Goal: Obtain resource: Download file/media

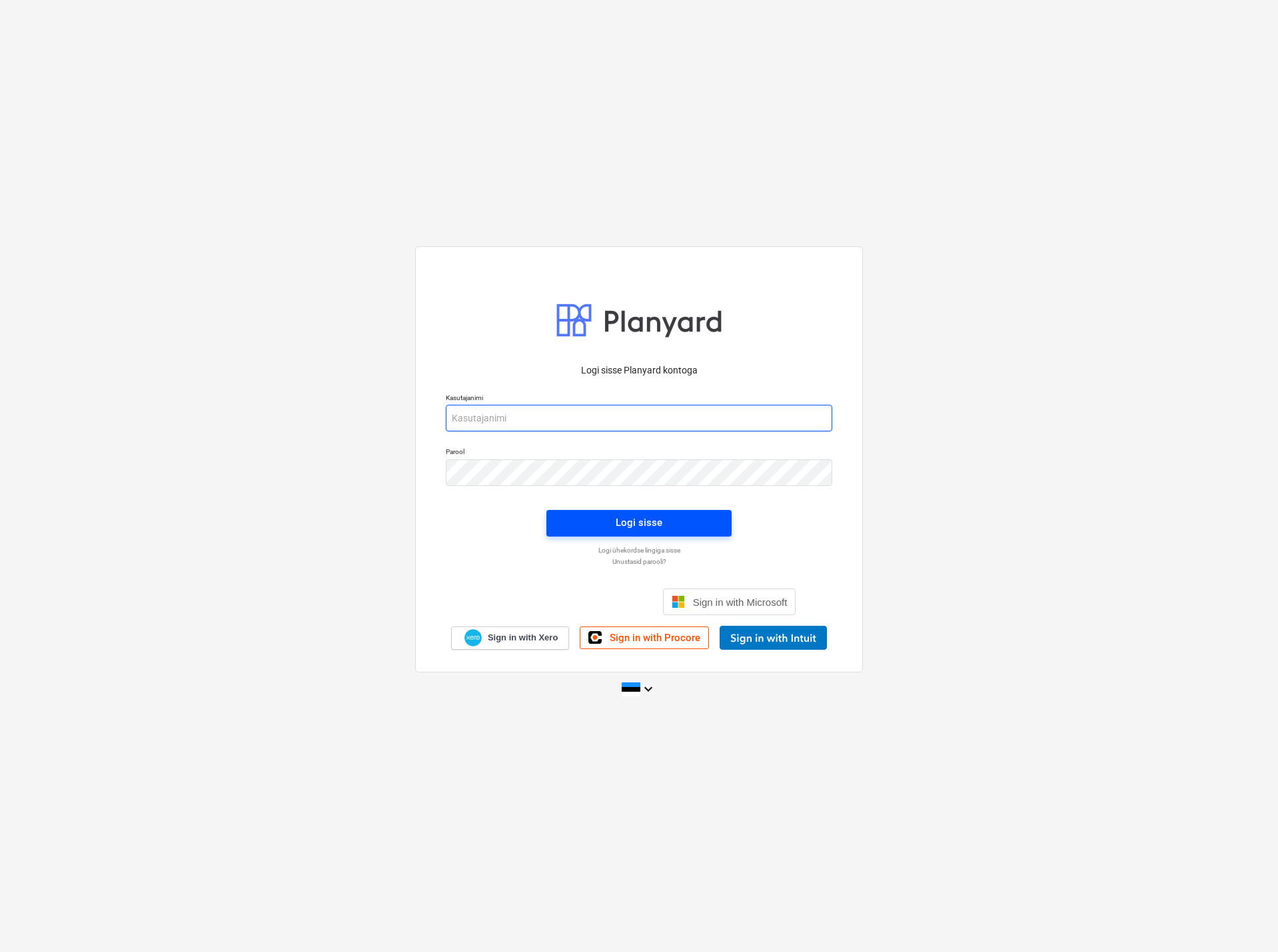
type input "[EMAIL_ADDRESS][DOMAIN_NAME]"
click at [611, 522] on span "Logi sisse" at bounding box center [638, 523] width 153 height 17
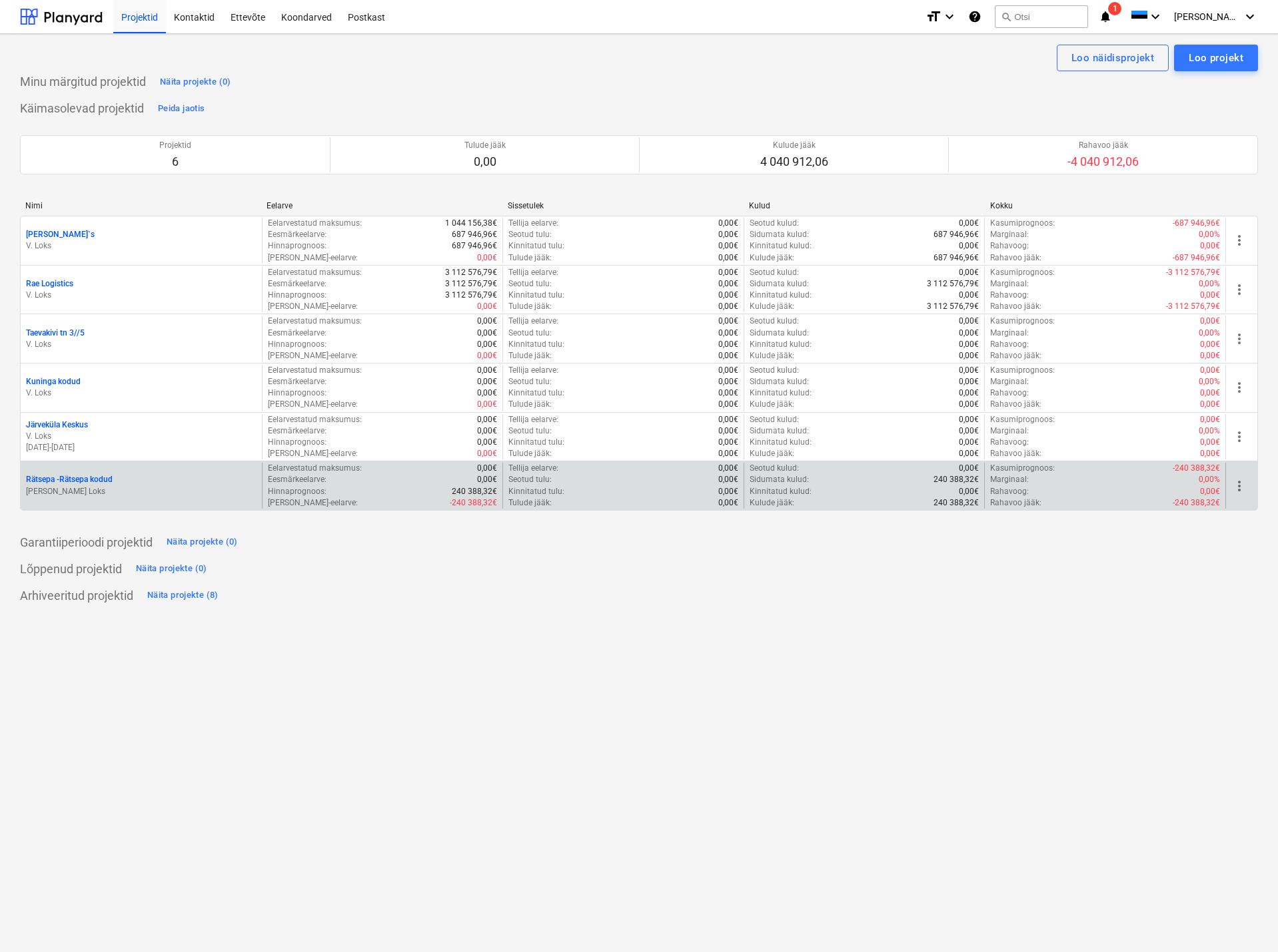
click at [78, 479] on p "Rätsepa - Rätsepa kodud" at bounding box center [70, 480] width 87 height 11
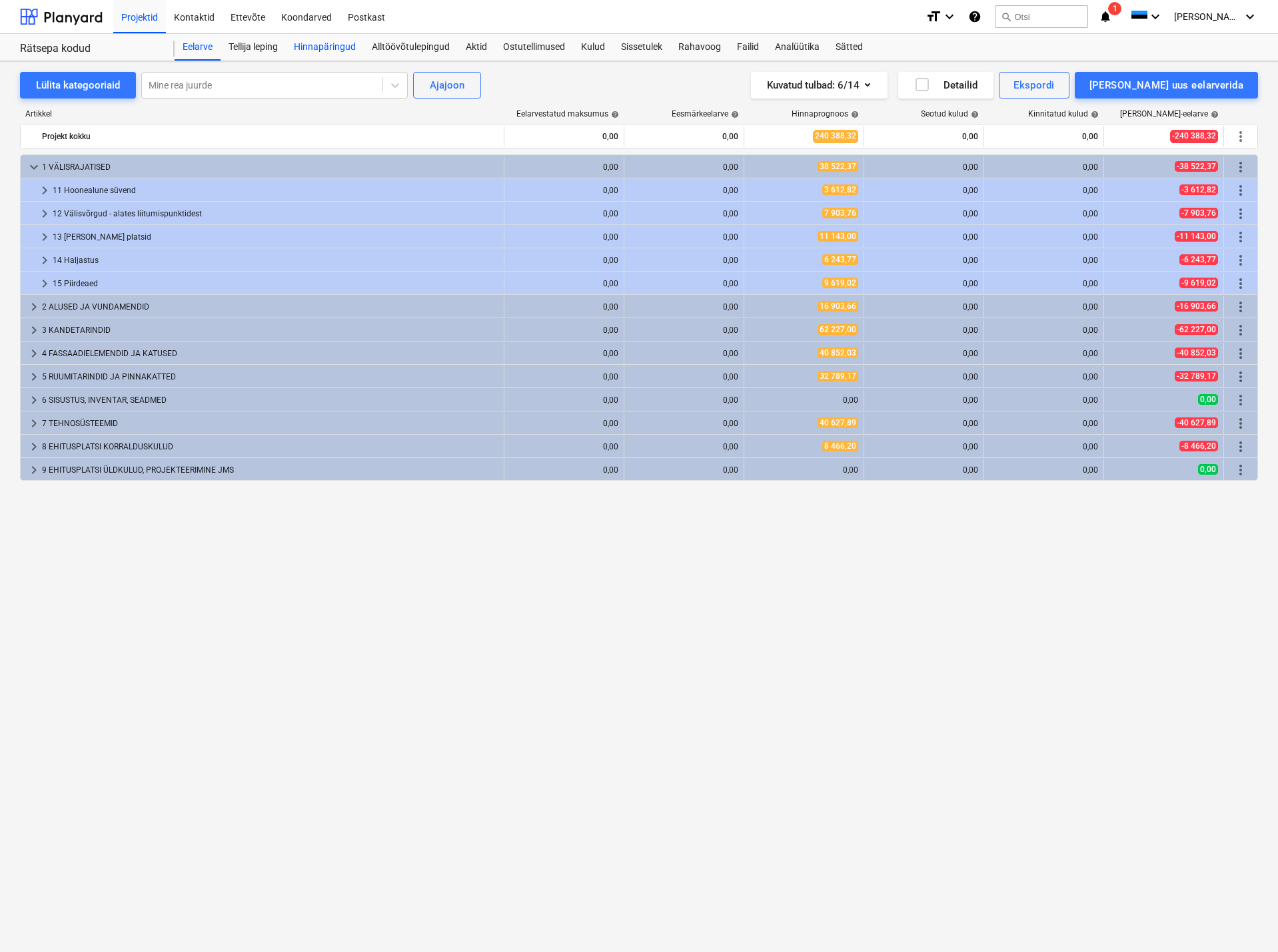
click at [334, 43] on div "Hinnapäringud" at bounding box center [325, 47] width 78 height 27
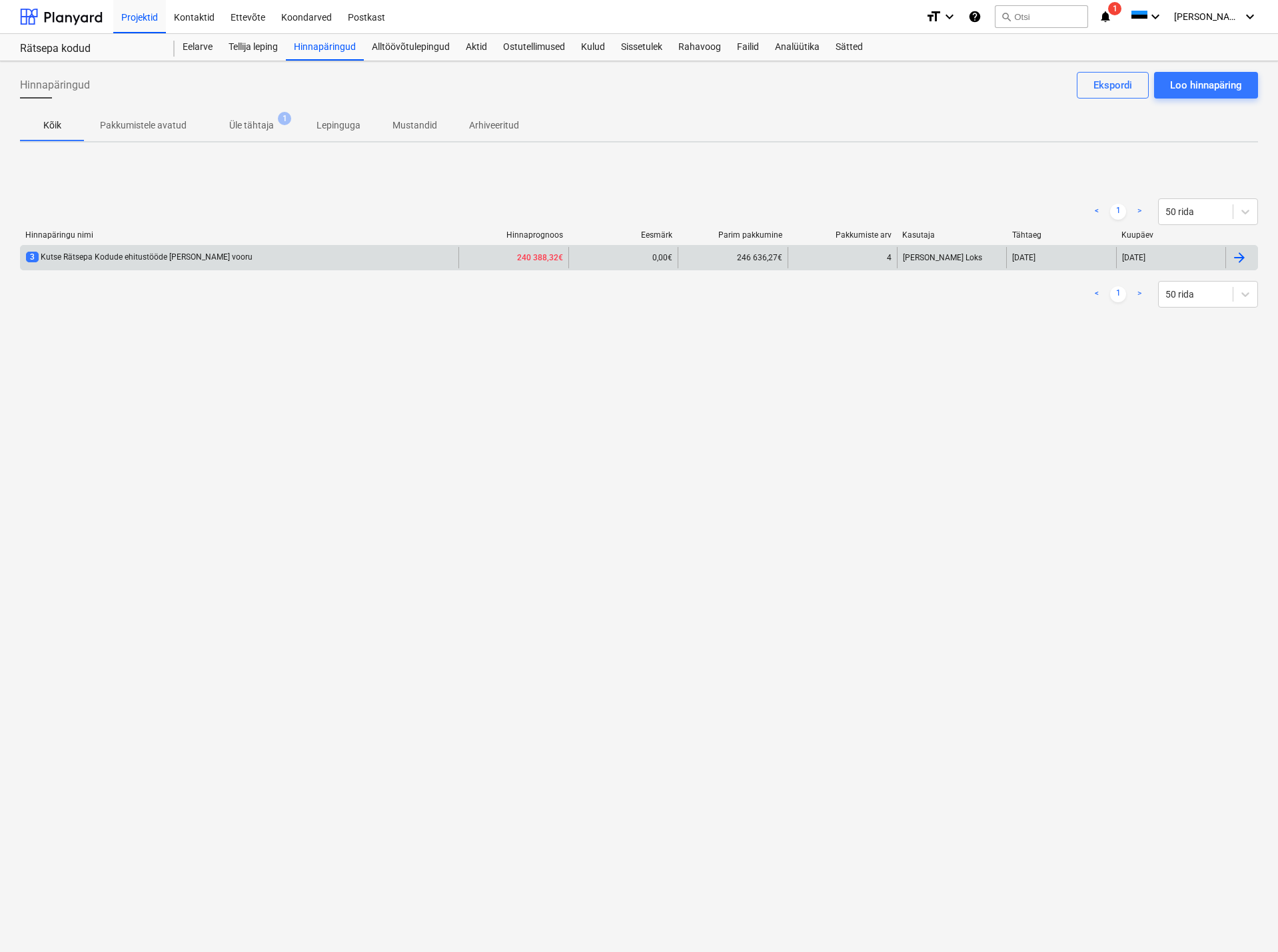
click at [180, 257] on div "3 Kutse Rätsepa Kodude ehitustööde [PERSON_NAME] vooru" at bounding box center [139, 257] width 227 height 11
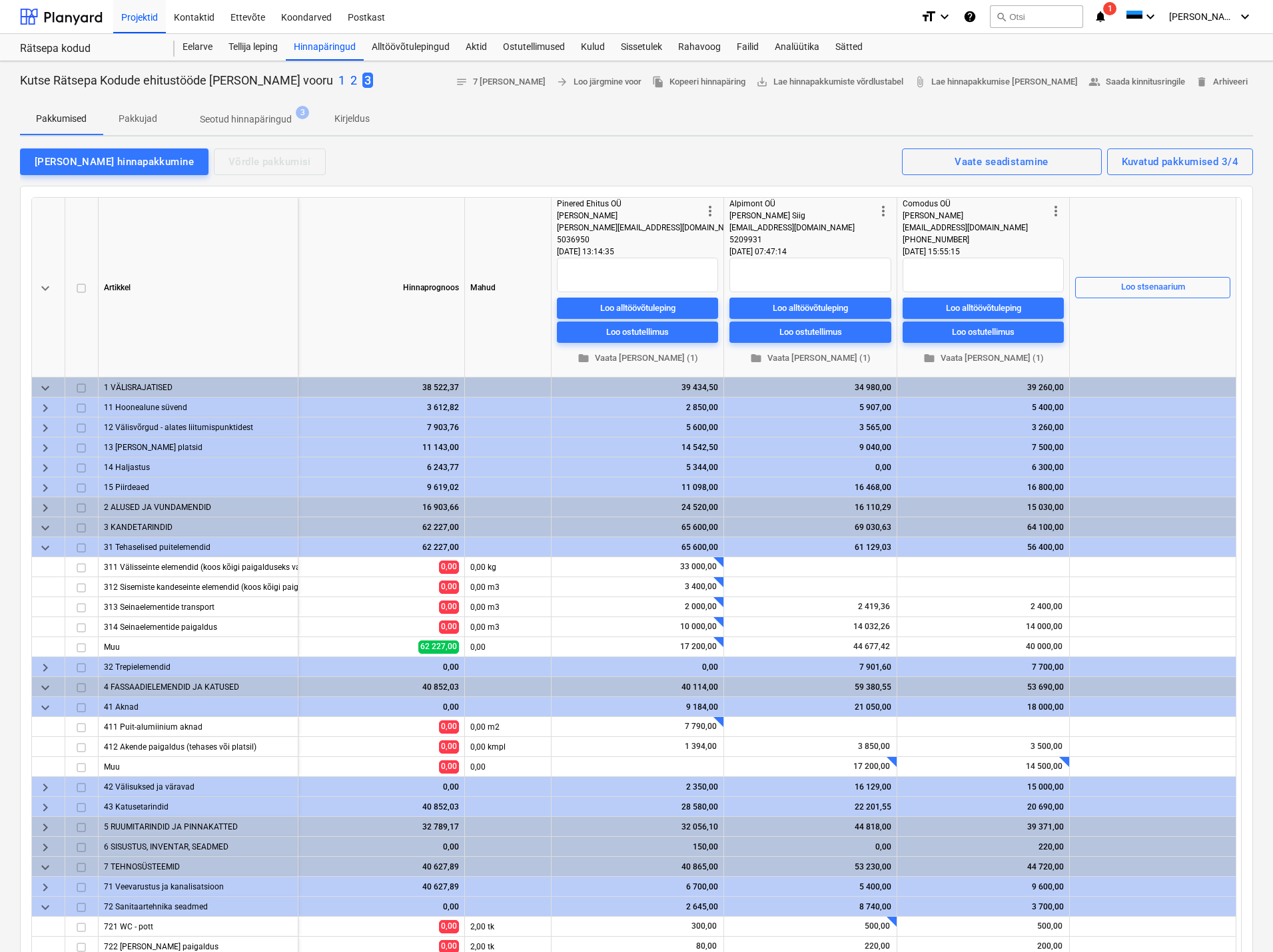
click at [51, 486] on span "keyboard_arrow_right" at bounding box center [45, 488] width 16 height 16
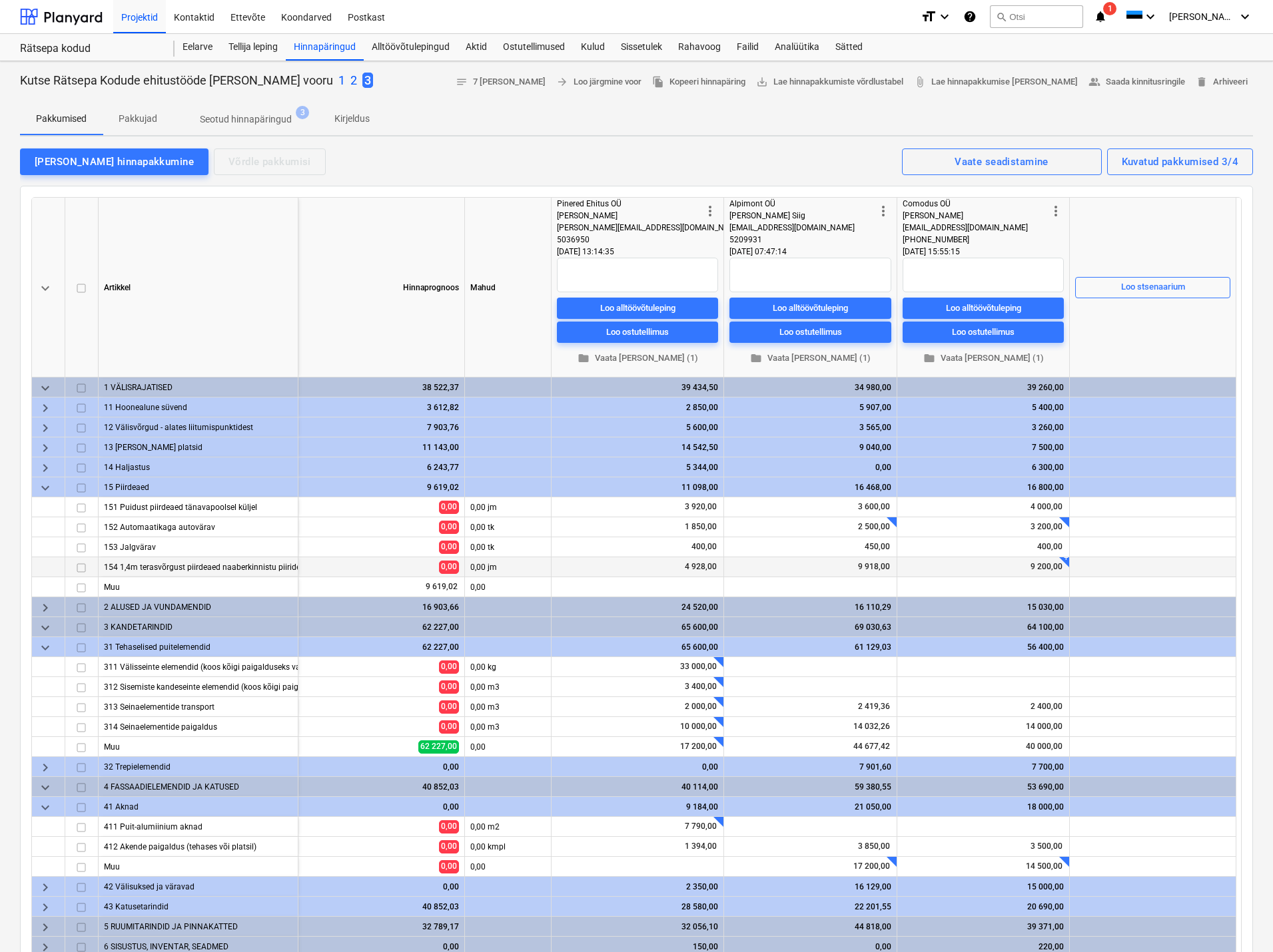
click at [1063, 558] on div "+" at bounding box center [1064, 562] width 10 height 10
click at [1105, 563] on div at bounding box center [1153, 567] width 166 height 20
click at [981, 357] on span "folder Vaata [PERSON_NAME] (1)" at bounding box center [983, 358] width 150 height 15
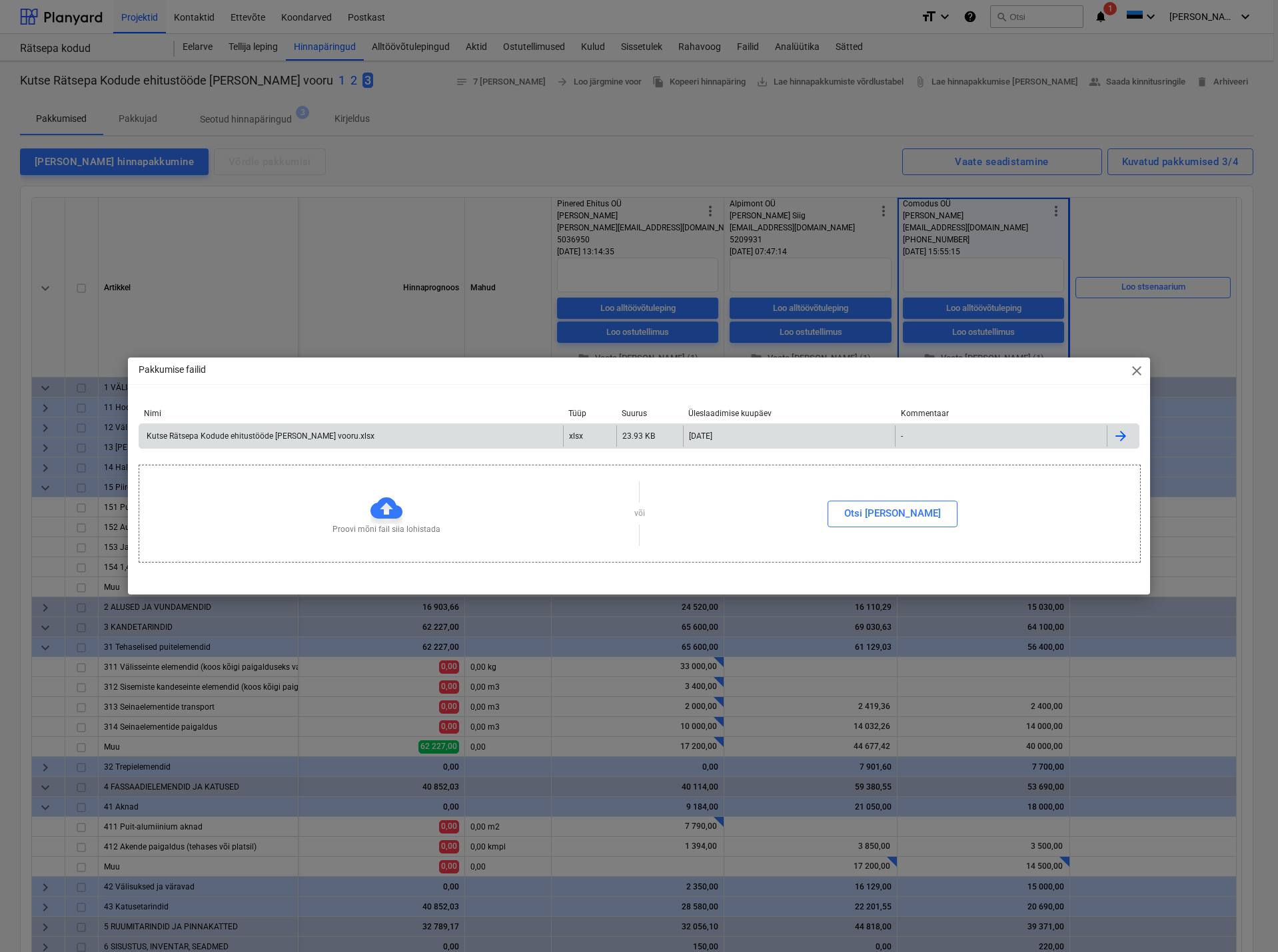
click at [209, 432] on div "Kutse Rätsepa Kodude ehitustööde [PERSON_NAME] vooru.xlsx" at bounding box center [259, 436] width 230 height 9
click at [1141, 372] on span "close" at bounding box center [1137, 371] width 16 height 16
